Goal: Use online tool/utility: Use online tool/utility

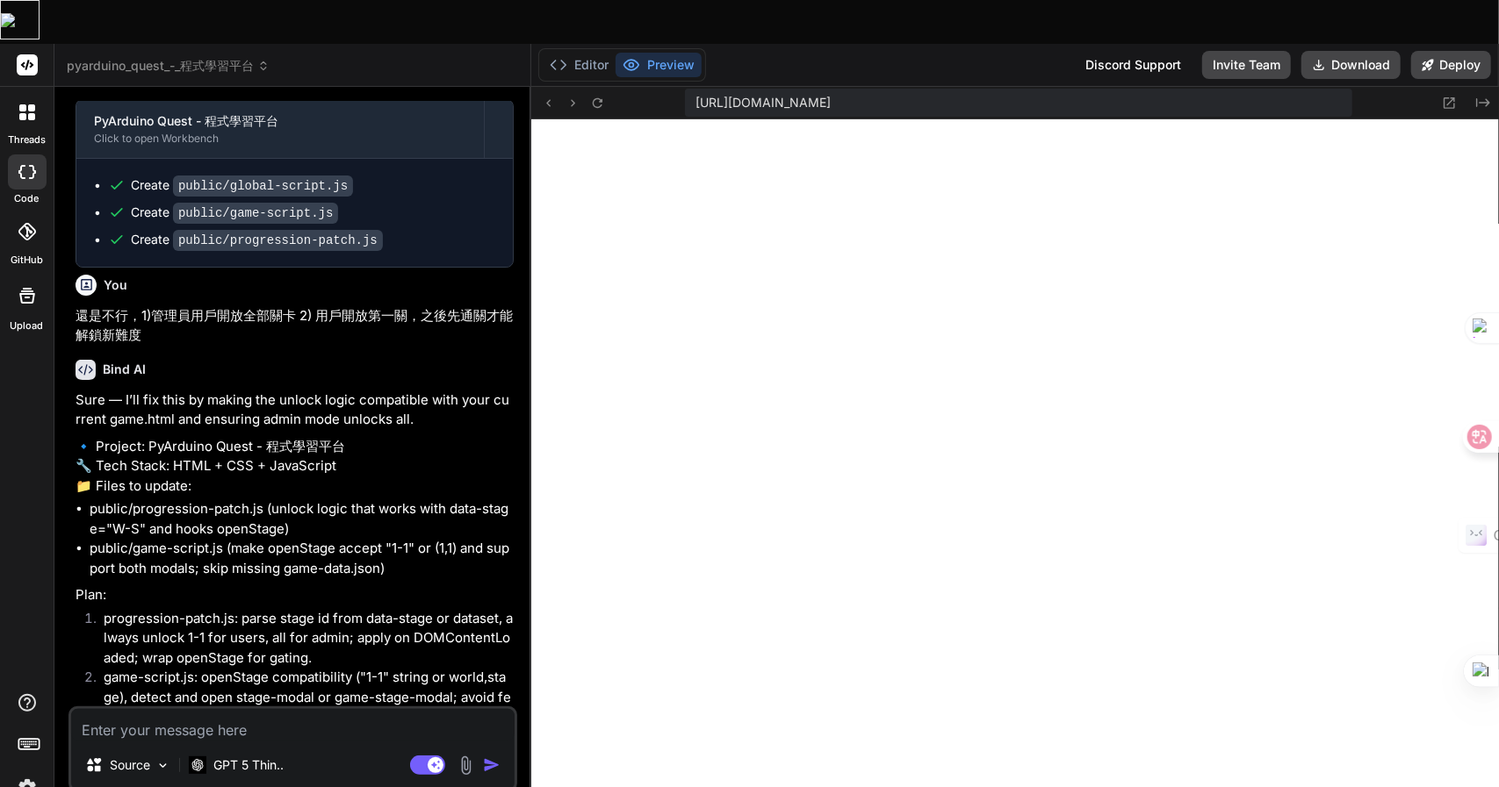
type textarea "x"
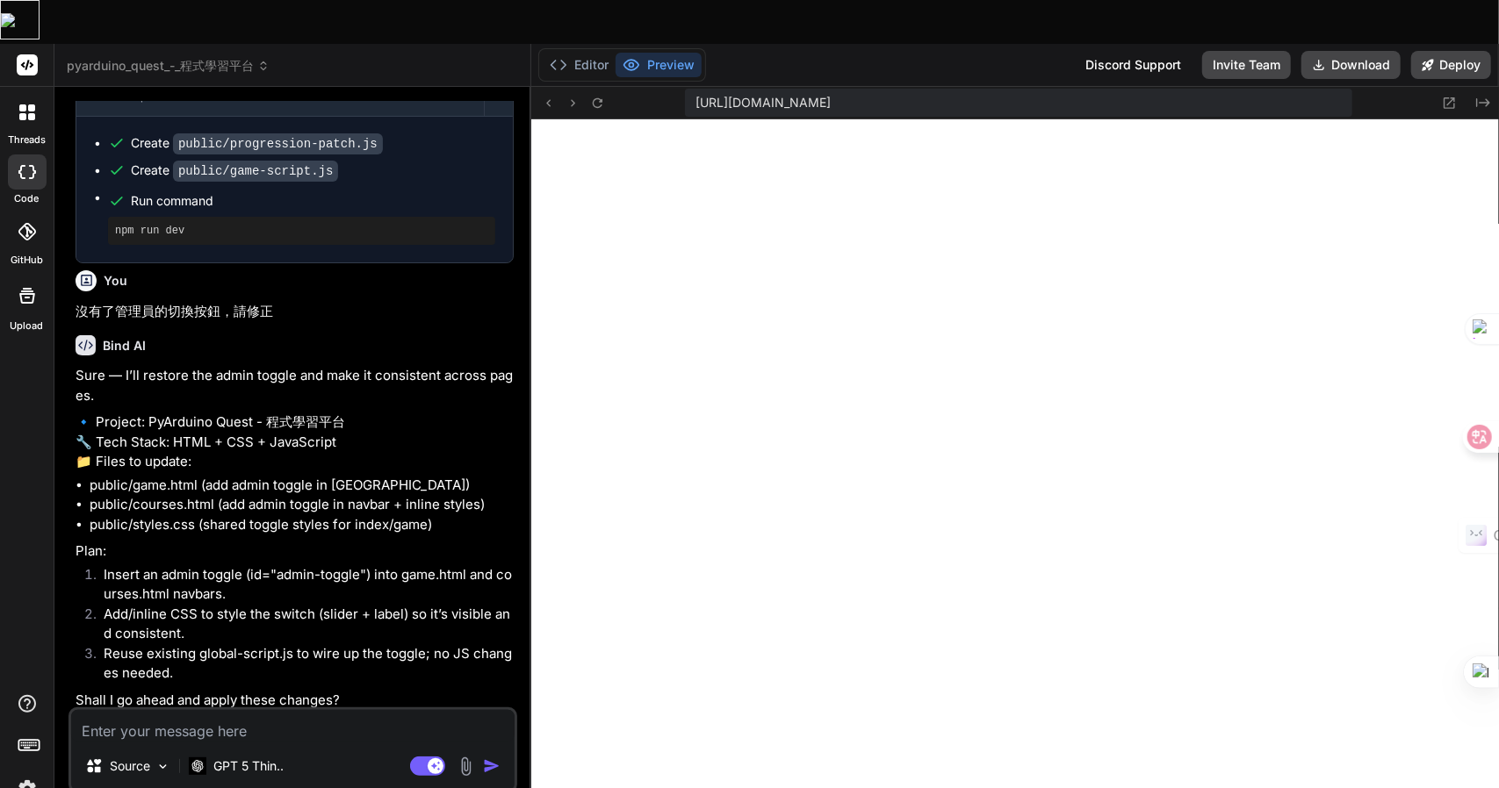
scroll to position [1854, 0]
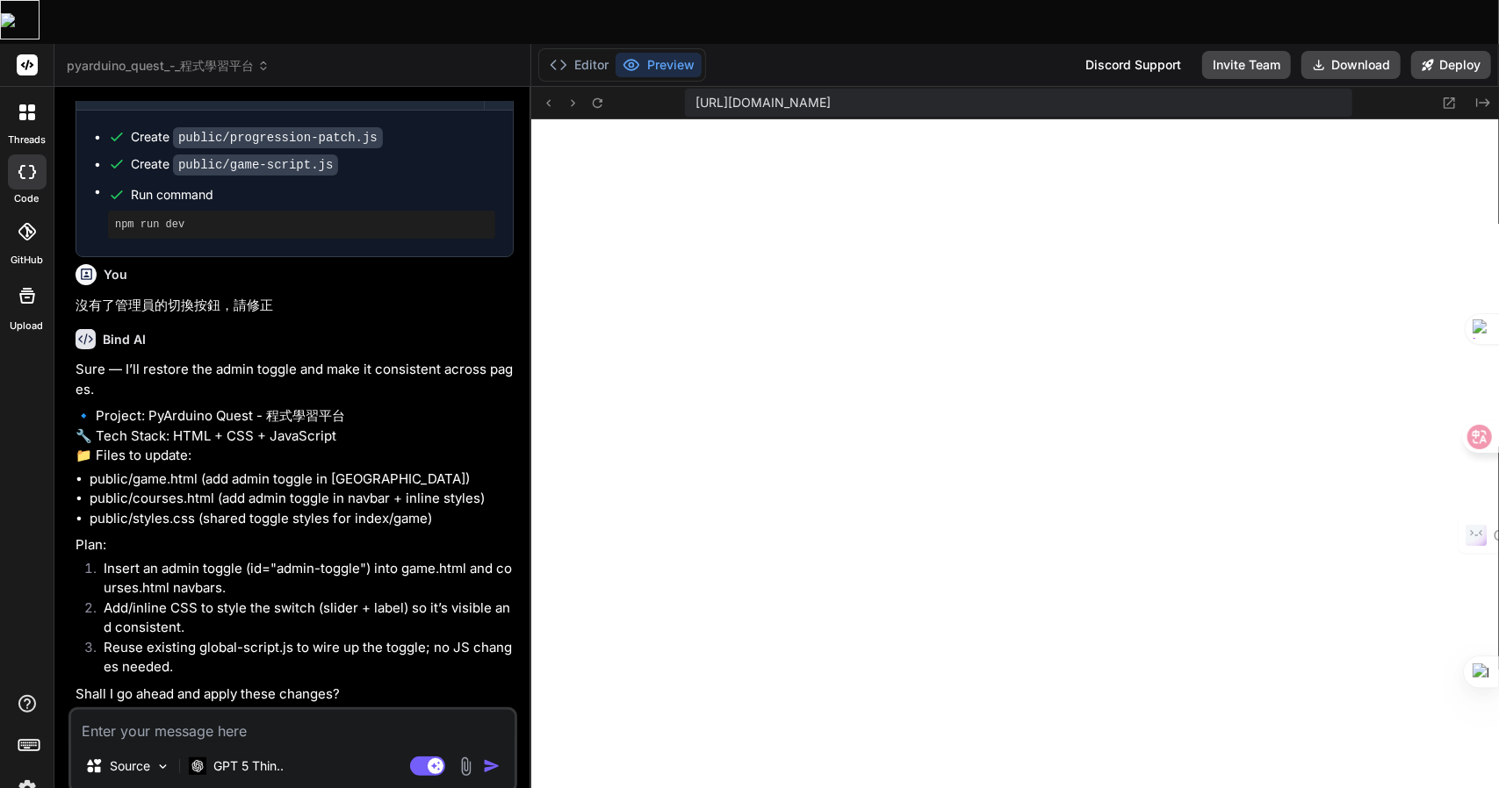
type textarea "n"
type textarea "x"
type textarea "nb"
type textarea "x"
type textarea "n"
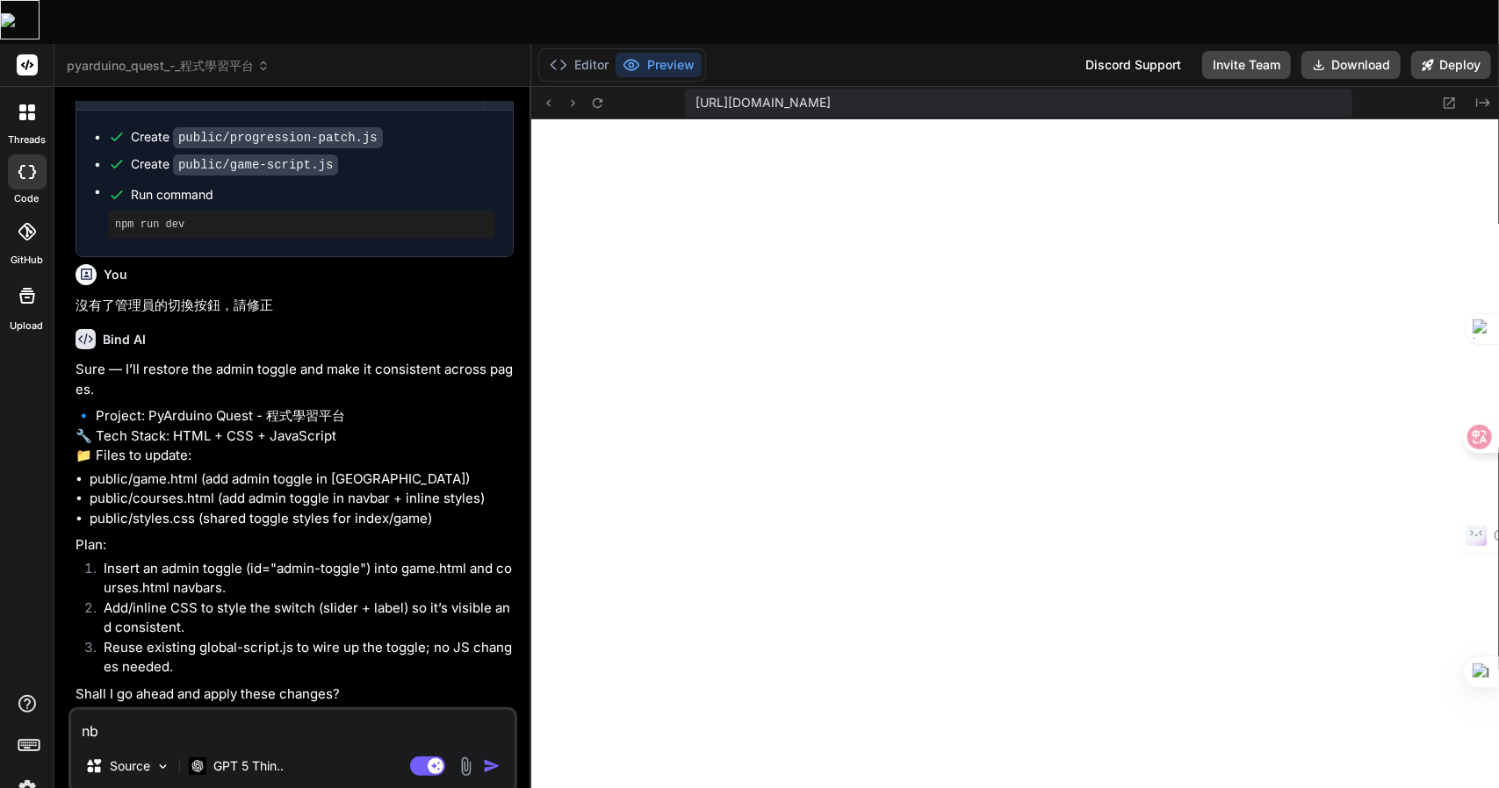
type textarea "x"
type textarea "一"
type textarea "x"
type textarea "一一"
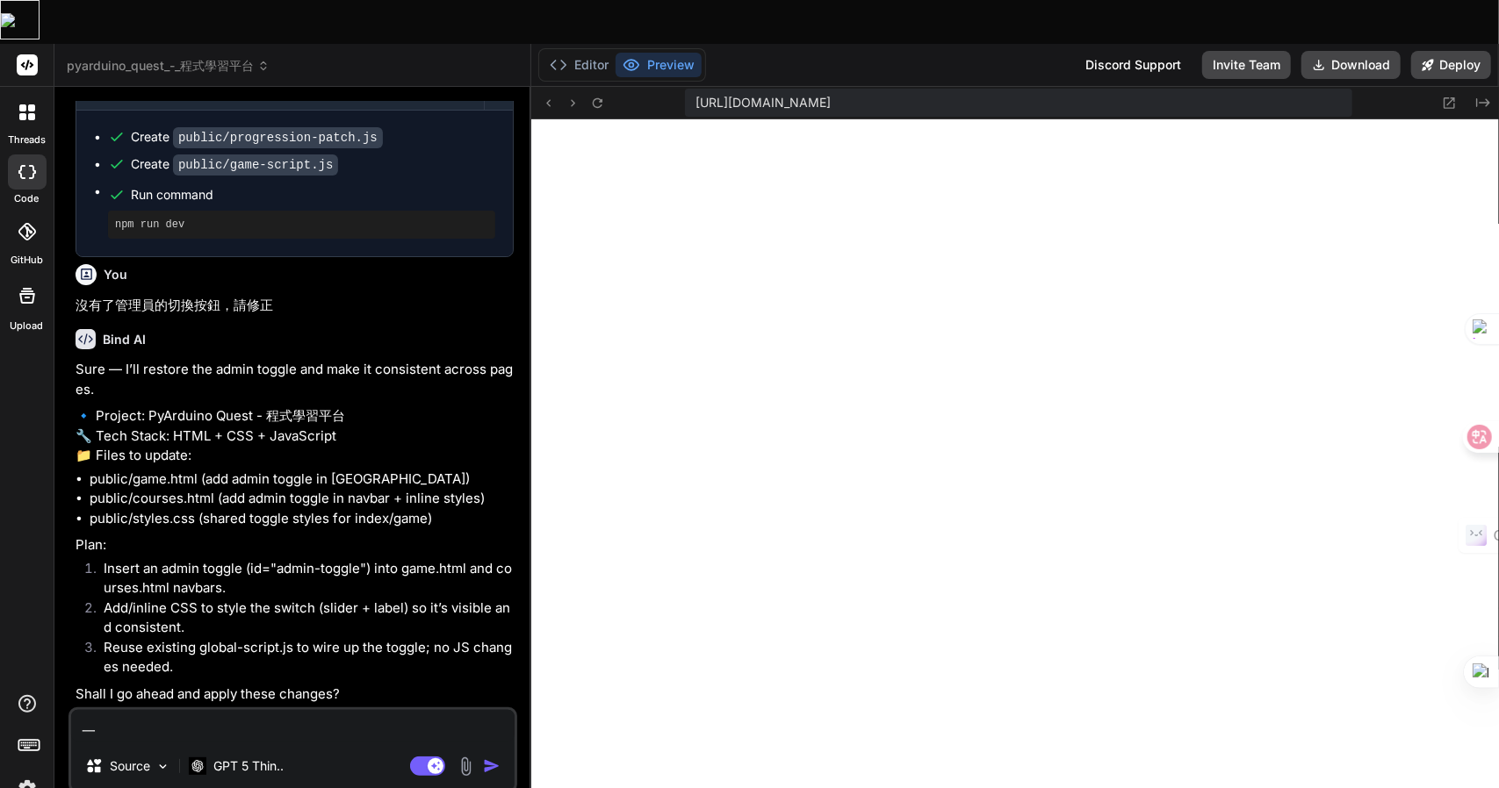
type textarea "x"
type textarea "一一弓"
type textarea "x"
type textarea "一一弓口"
type textarea "x"
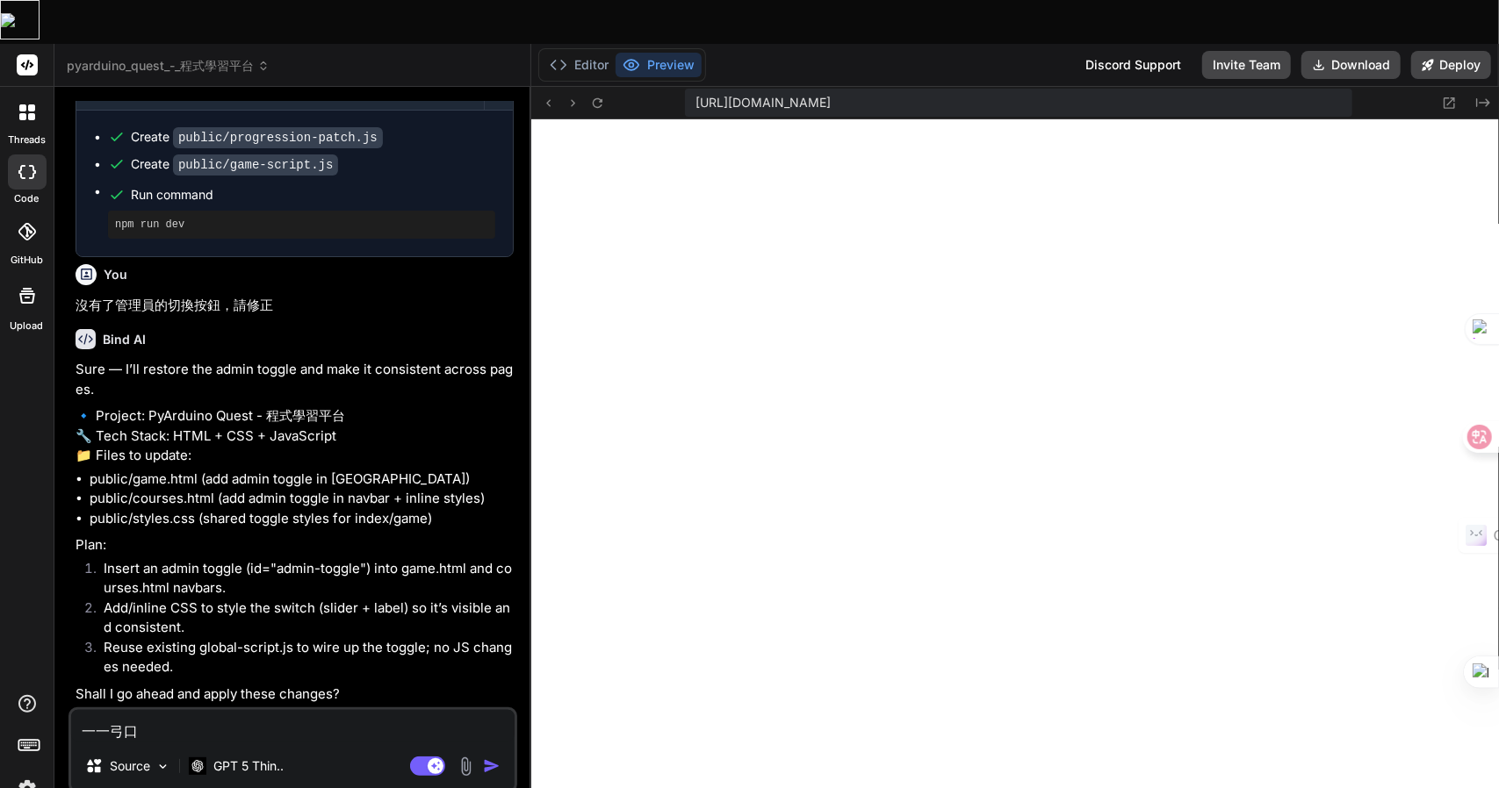
type textarea "x"
type textarea "一"
type textarea "x"
type textarea "一弓"
type textarea "x"
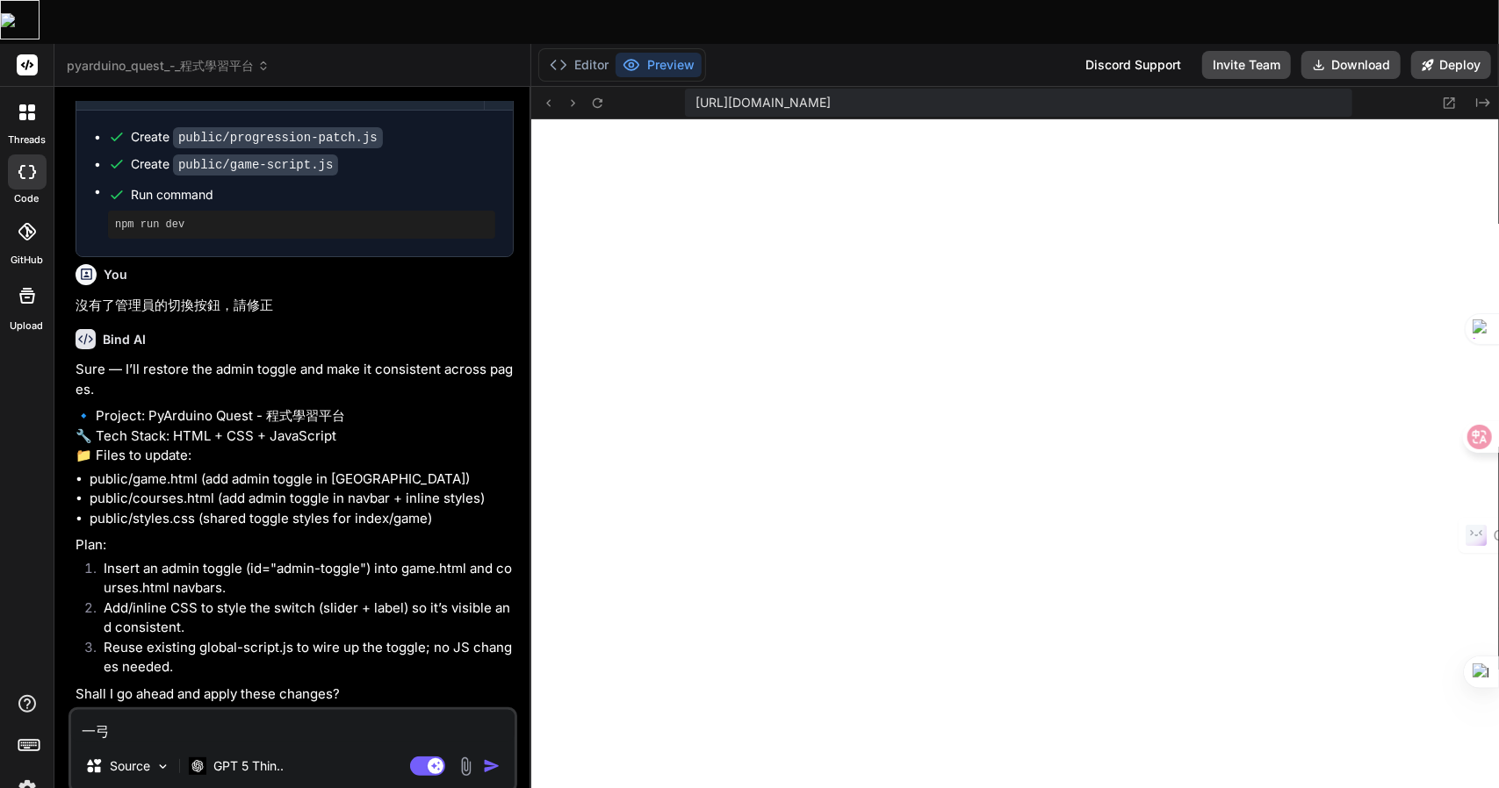
type textarea "一弓口"
type textarea "x"
type textarea "可"
type textarea "x"
type textarea "可女"
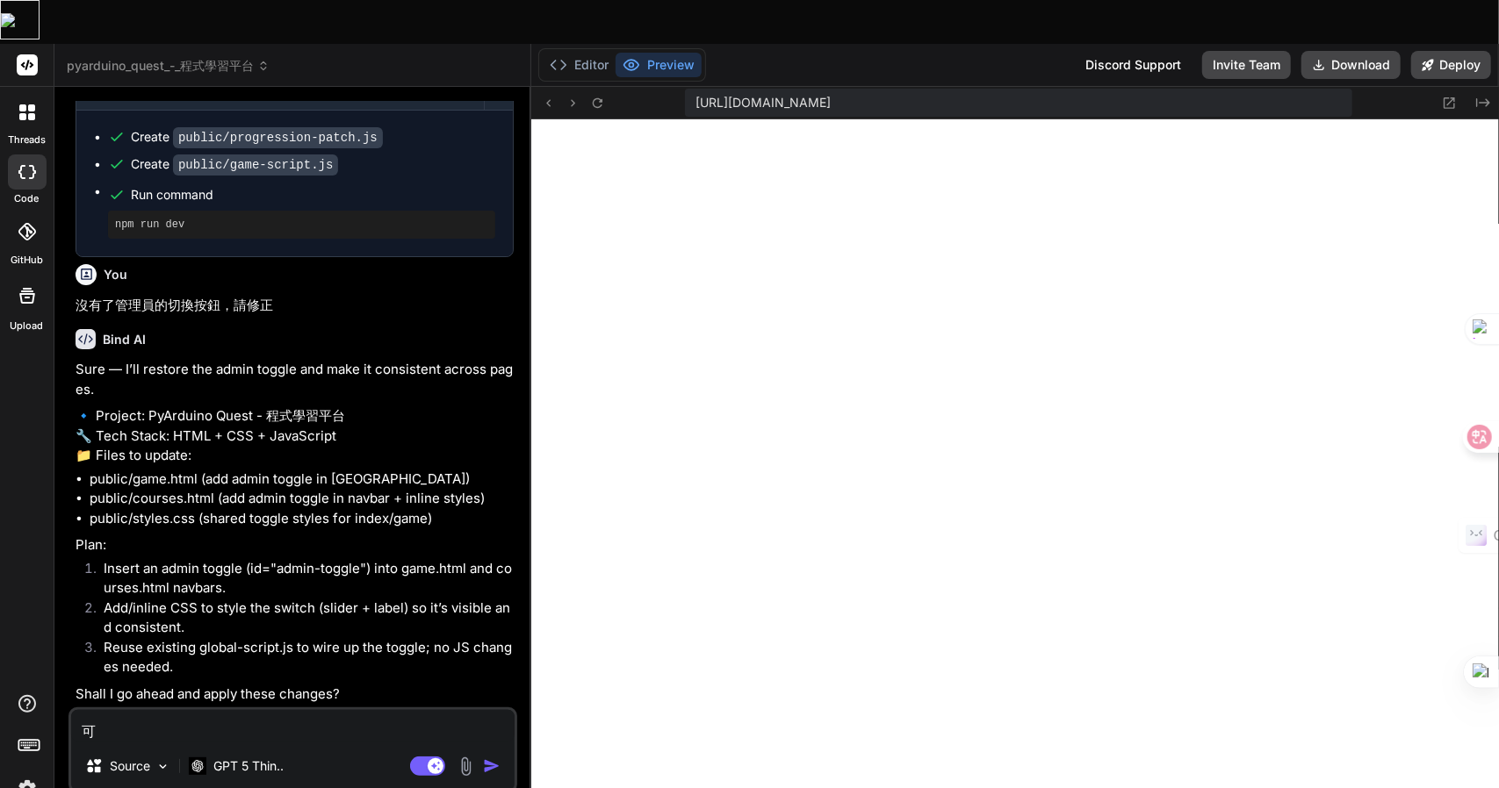
type textarea "x"
type textarea "可女[PERSON_NAME]"
type textarea "x"
type textarea "可女戈人"
type textarea "x"
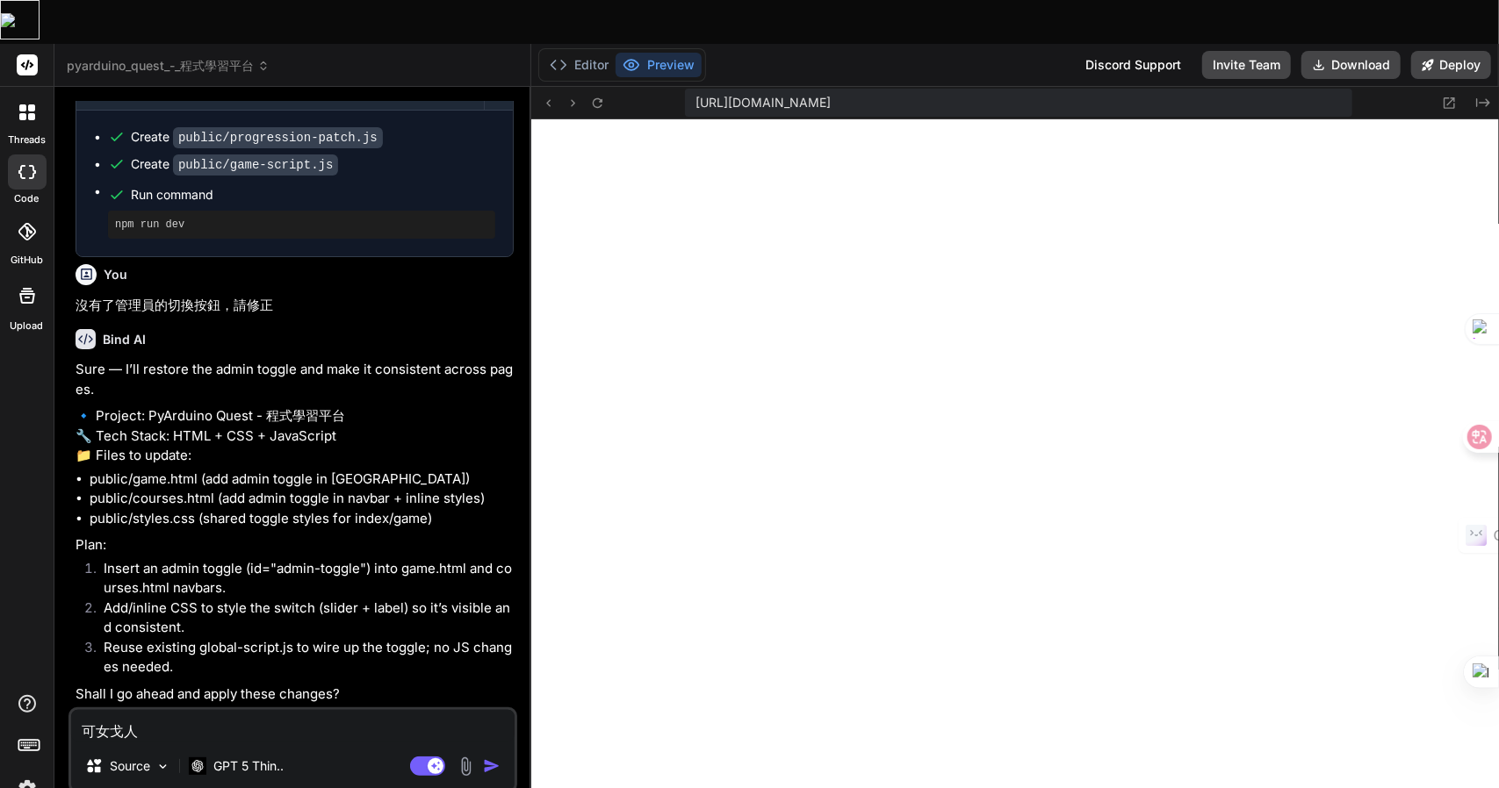
type textarea "可以"
type textarea "x"
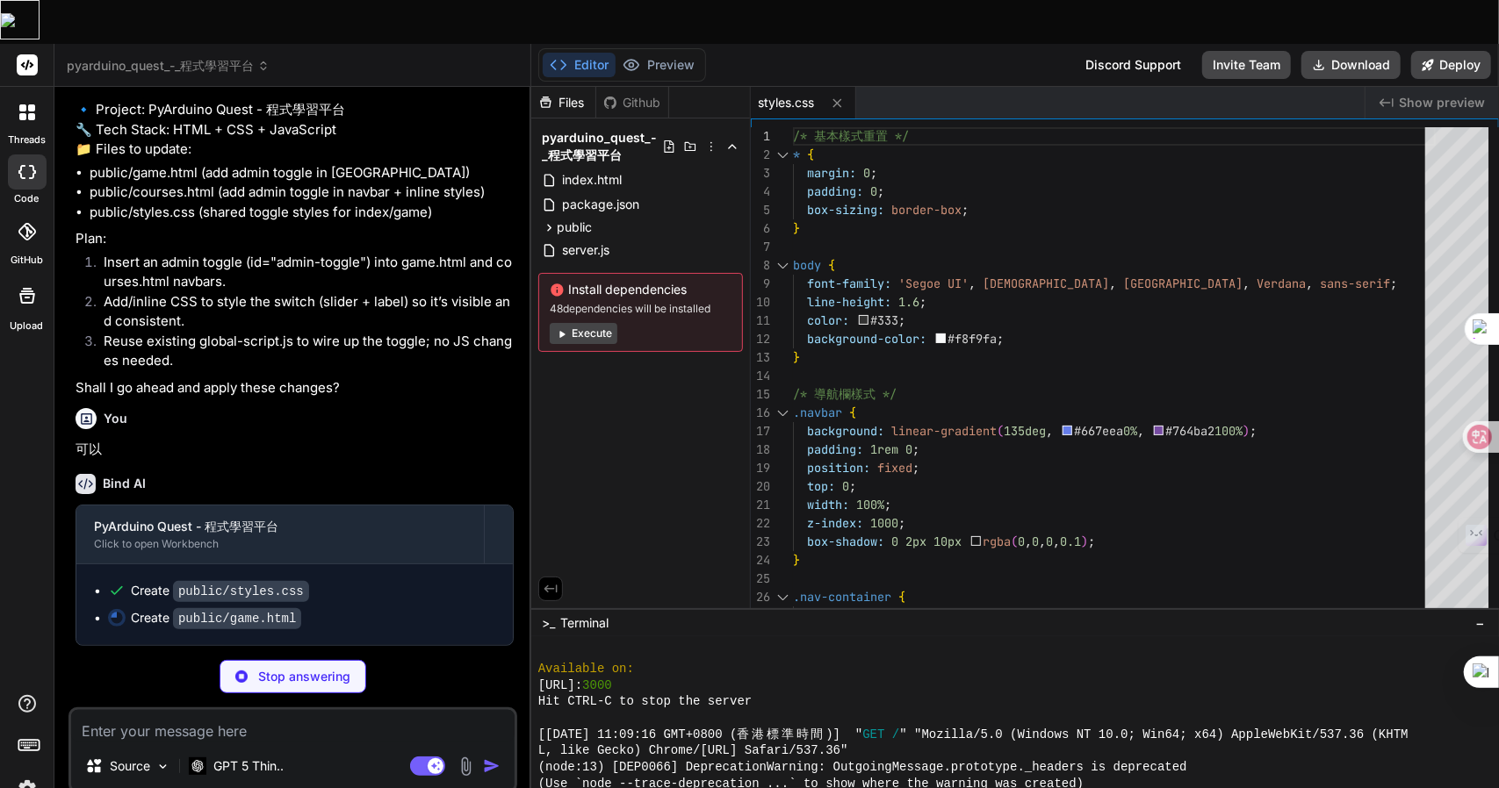
scroll to position [2157, 0]
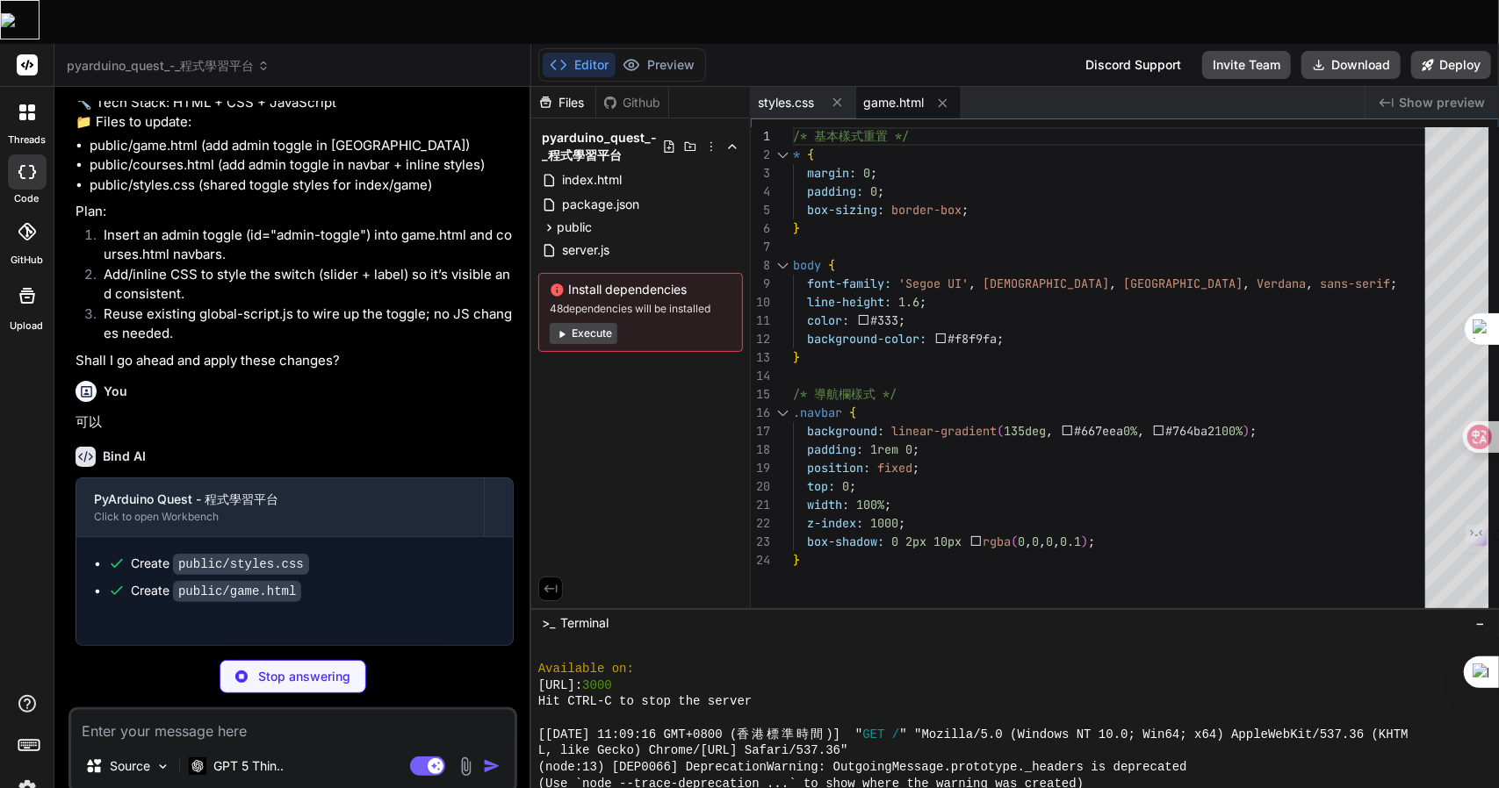
type textarea "x"
type textarea "<script src="global-script.js"></script> <script src="course-script.js"></scrip…"
type textarea "x"
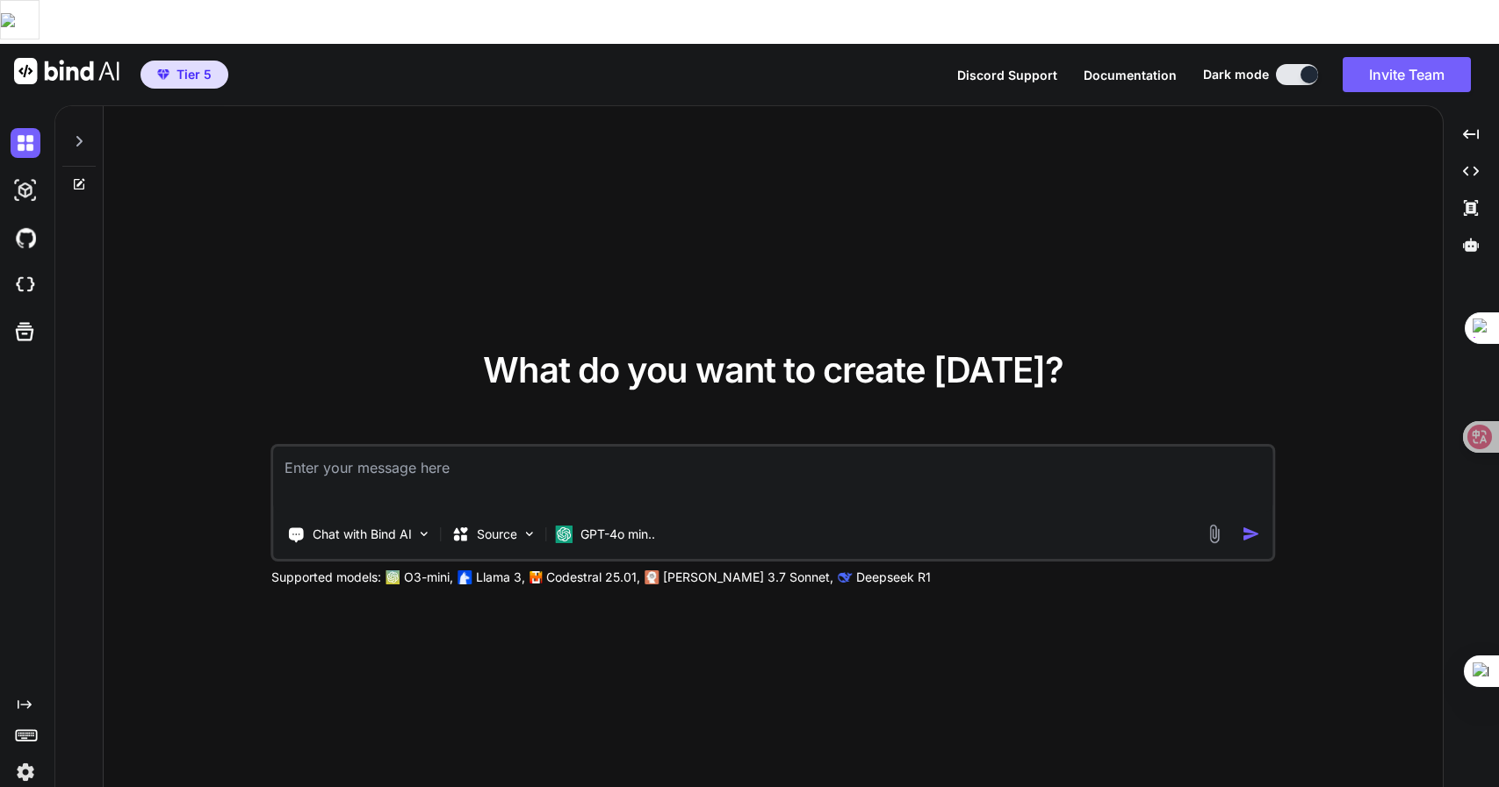
type textarea "x"
